Goal: Information Seeking & Learning: Learn about a topic

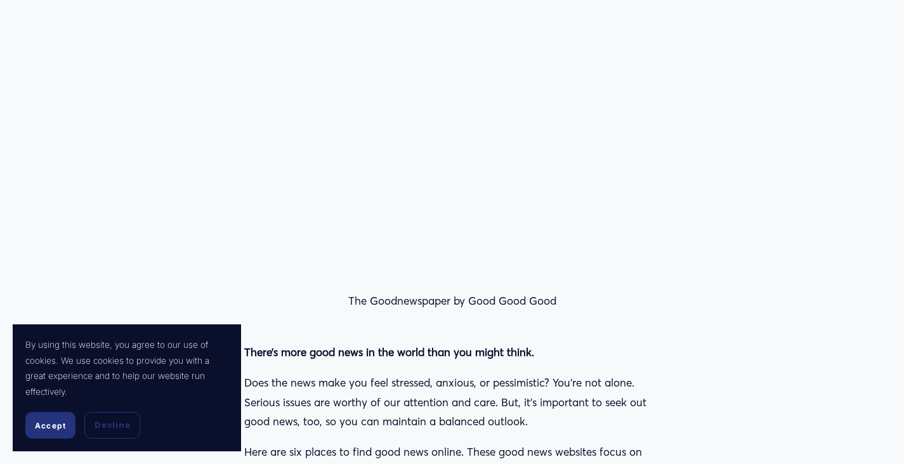
scroll to position [1078, 0]
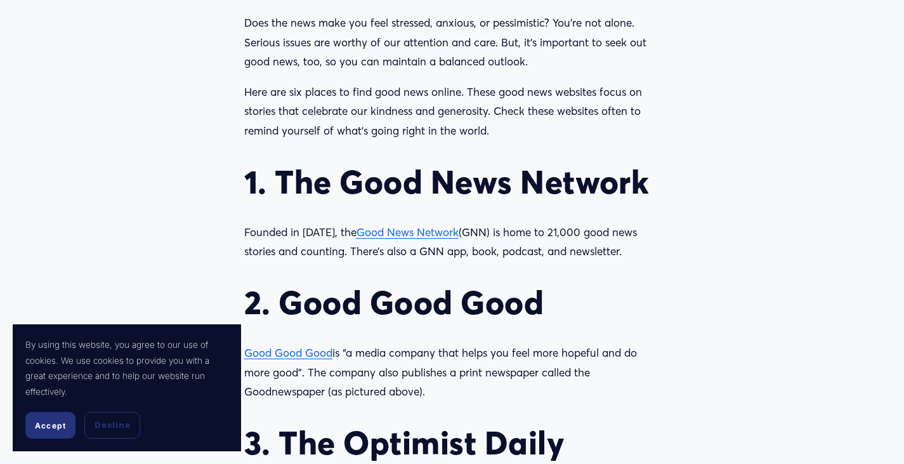
click at [37, 426] on span "Accept" at bounding box center [50, 425] width 31 height 10
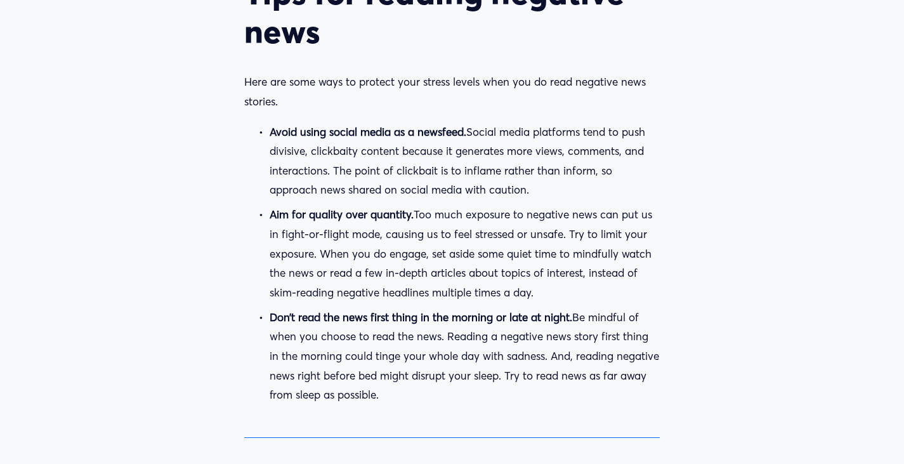
scroll to position [2030, 0]
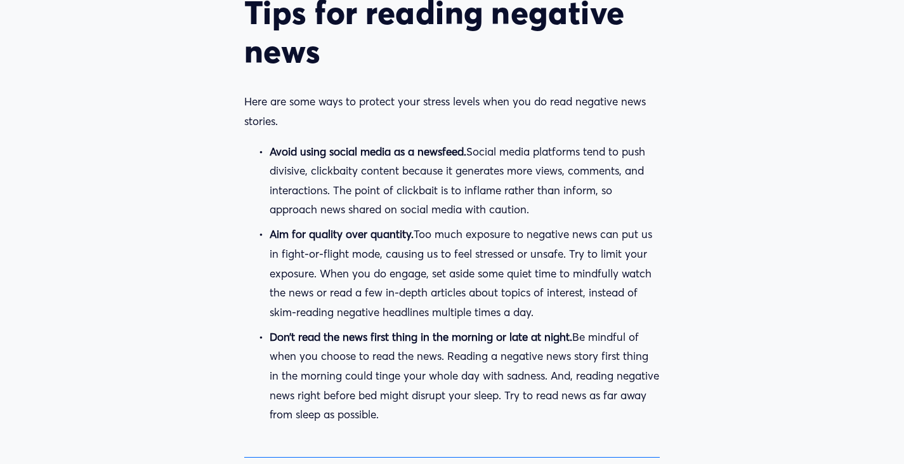
drag, startPoint x: 250, startPoint y: 15, endPoint x: 389, endPoint y: 417, distance: 424.8
copy div "Tips for reading negative news Here are some ways to protect your stress levels…"
click at [561, 219] on p "Avoid using social media as a newsfeed. Social media platforms tend to push div…" at bounding box center [465, 180] width 391 height 77
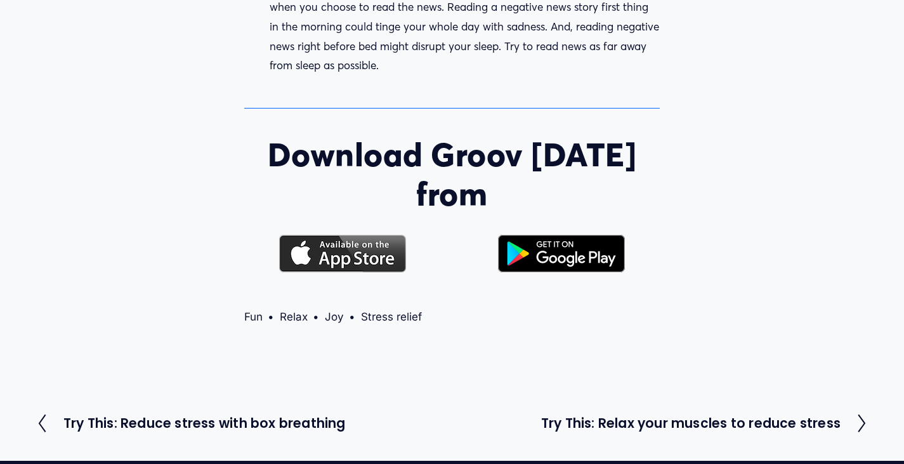
scroll to position [2393, 0]
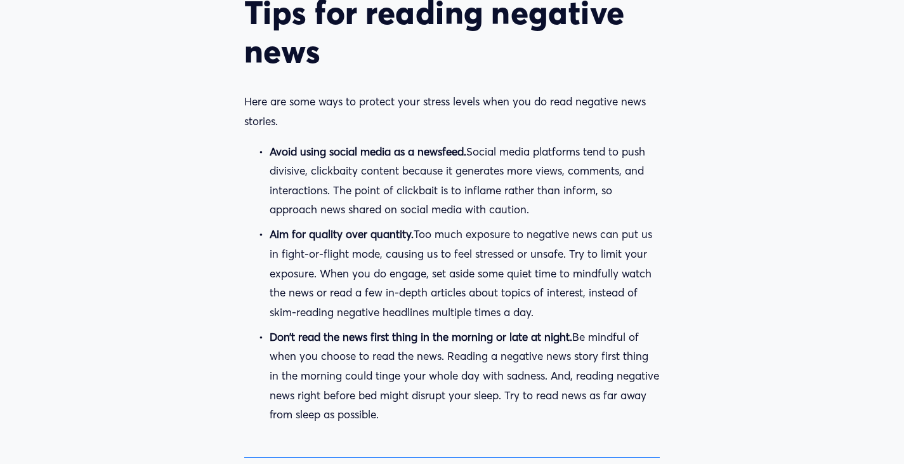
drag, startPoint x: 909, startPoint y: 297, endPoint x: 564, endPoint y: 143, distance: 377.6
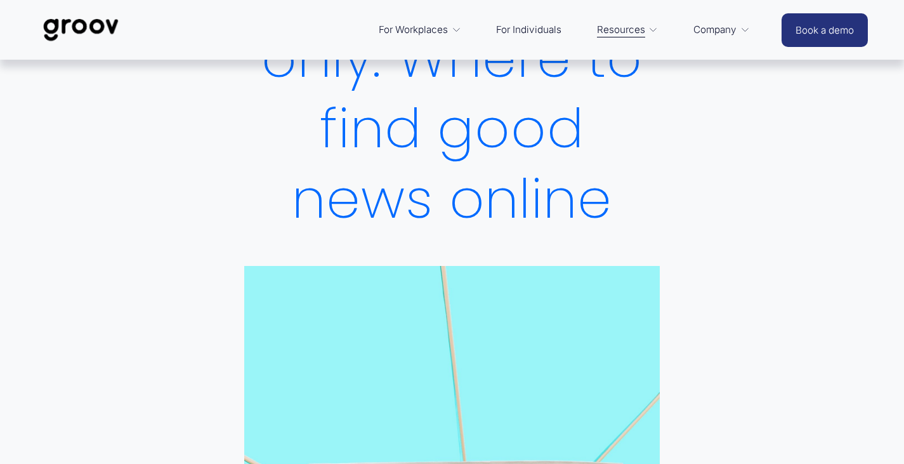
scroll to position [0, 0]
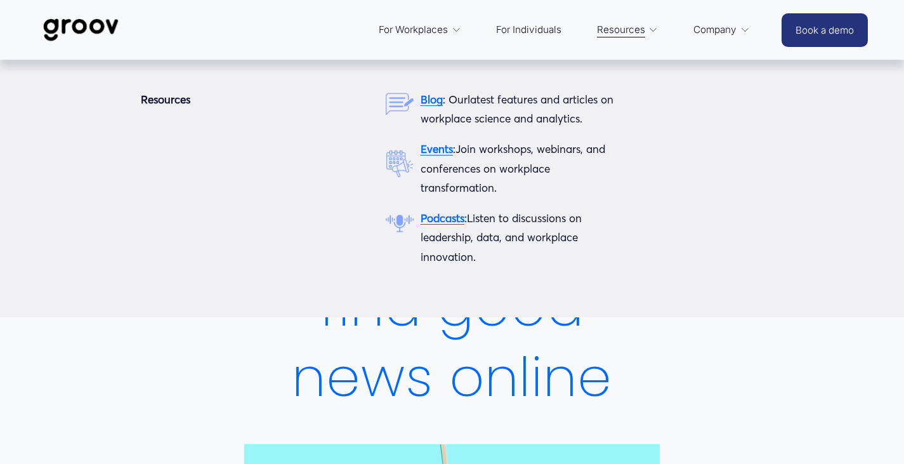
click at [627, 26] on span "Resources" at bounding box center [621, 30] width 48 height 18
click at [424, 99] on strong "Blog" at bounding box center [431, 99] width 22 height 13
